Goal: Transaction & Acquisition: Purchase product/service

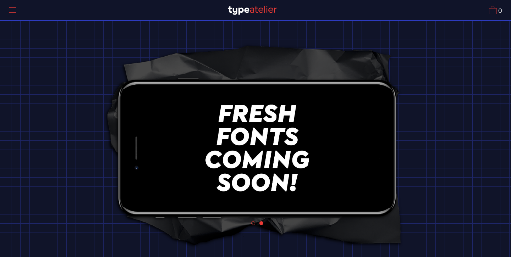
click at [14, 10] on span at bounding box center [12, 10] width 7 height 0
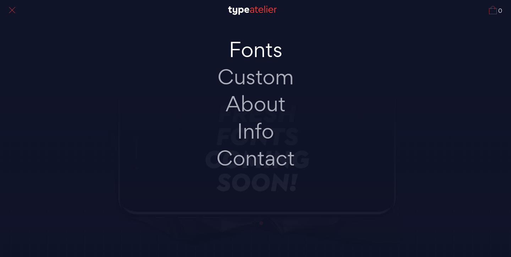
click at [257, 52] on link "Fonts" at bounding box center [255, 49] width 149 height 27
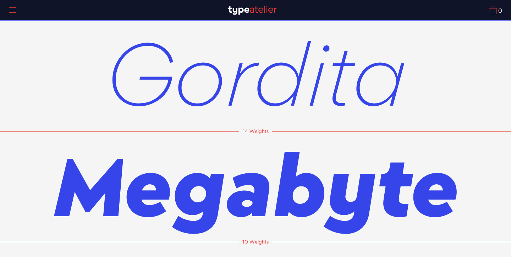
click at [250, 70] on span "Gordita" at bounding box center [255, 73] width 301 height 111
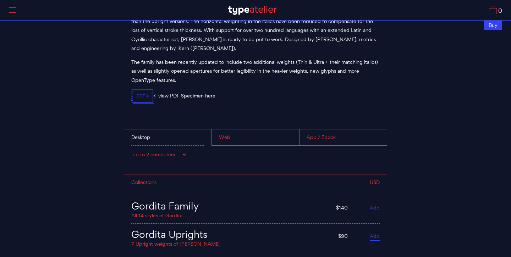
scroll to position [2769, 0]
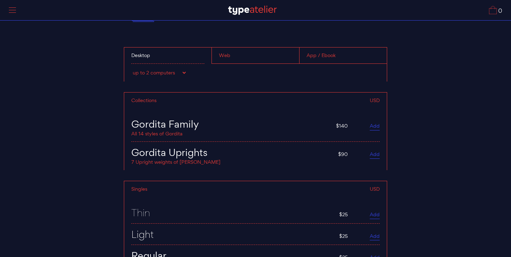
click at [374, 151] on link "Add" at bounding box center [375, 155] width 10 height 8
click at [179, 69] on select "up to 2 computers up to 5 computers up to 10 computers up to 15 computers up to…" at bounding box center [159, 72] width 56 height 7
select select "up to 5 computers"
click at [131, 69] on select "up to 2 computers up to 5 computers up to 10 computers up to 15 computers up to…" at bounding box center [159, 72] width 56 height 7
click at [232, 49] on div "Web" at bounding box center [256, 56] width 88 height 16
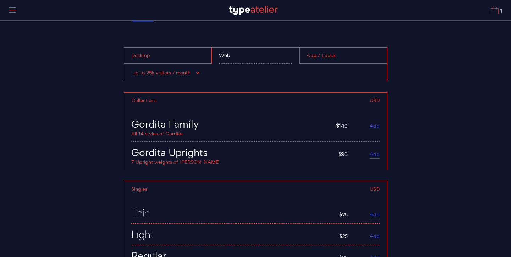
click at [174, 64] on div "up to 25k visitors / month up to 60k visitors / month up to 100k visitors / mon…" at bounding box center [255, 73] width 263 height 18
click at [174, 69] on select "up to 25k visitors / month up to 60k visitors / month up to 100k visitors / mon…" at bounding box center [165, 72] width 69 height 7
click at [131, 69] on select "up to 25k visitors / month up to 60k visitors / month up to 100k visitors / mon…" at bounding box center [165, 72] width 69 height 7
click at [327, 51] on div "App / Ebook" at bounding box center [343, 56] width 88 height 16
click at [250, 57] on div "Web" at bounding box center [256, 56] width 88 height 16
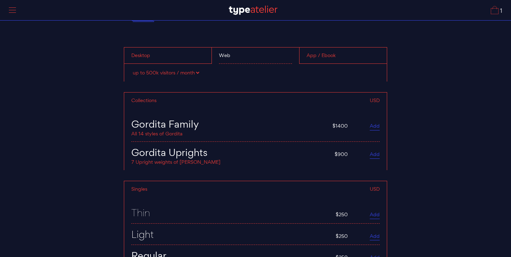
click at [144, 74] on div "up to 25k visitors / month up to 60k visitors / month up to 100k visitors / mon…" at bounding box center [255, 73] width 263 height 18
click at [144, 69] on select "up to 25k visitors / month up to 60k visitors / month up to 100k visitors / mon…" at bounding box center [165, 72] width 69 height 7
select select "up to 250k visitors / month"
click at [131, 69] on select "up to 25k visitors / month up to 60k visitors / month up to 100k visitors / mon…" at bounding box center [165, 72] width 69 height 7
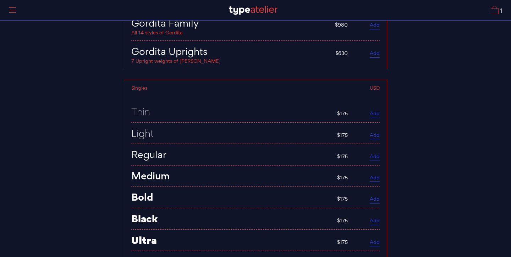
scroll to position [2907, 0]
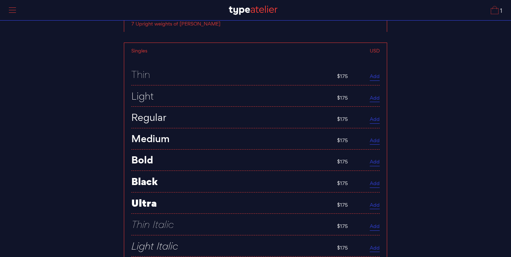
click at [374, 116] on link "Add" at bounding box center [375, 120] width 10 height 8
click at [374, 138] on link "Add" at bounding box center [375, 141] width 10 height 8
click at [375, 160] on link "Add" at bounding box center [375, 163] width 10 height 8
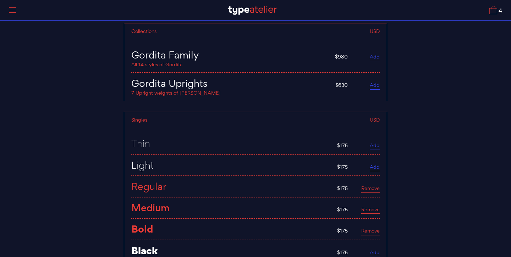
scroll to position [2850, 0]
